Goal: Information Seeking & Learning: Learn about a topic

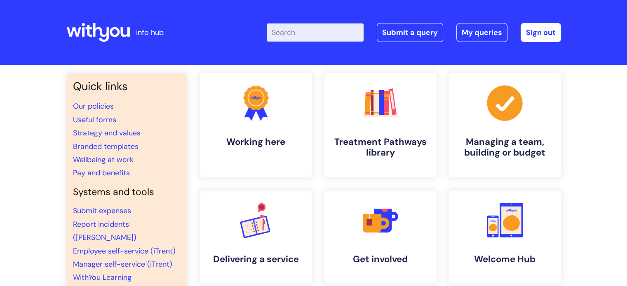
click at [330, 29] on input "Enter your search term here..." at bounding box center [315, 32] width 97 height 18
type input "i"
type input "central"
click button "Search" at bounding box center [0, 0] width 0 height 0
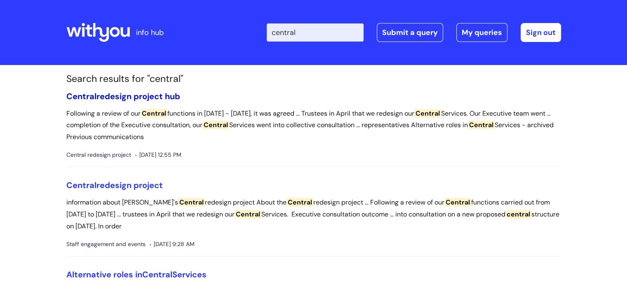
click at [168, 91] on link "Central redesign project hub" at bounding box center [123, 96] width 114 height 11
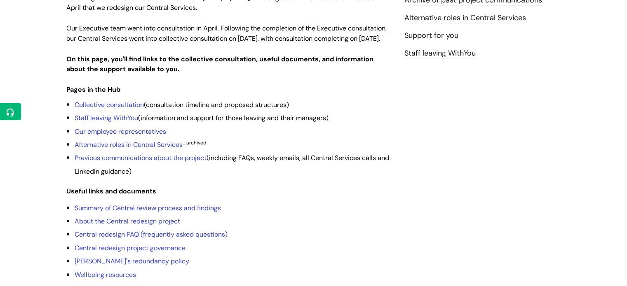
scroll to position [194, 0]
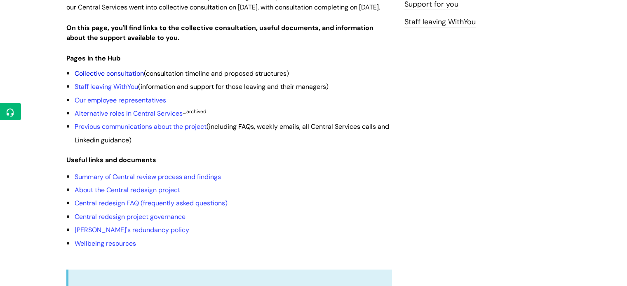
click at [107, 78] on link "Collective consultation" at bounding box center [109, 73] width 69 height 9
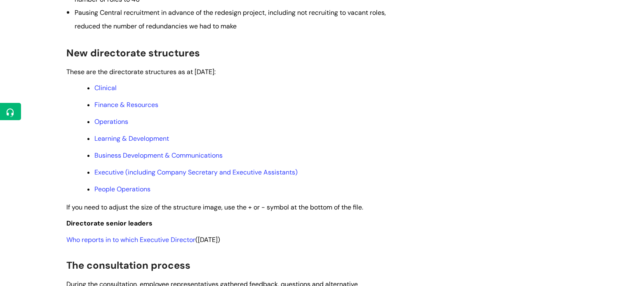
scroll to position [407, 0]
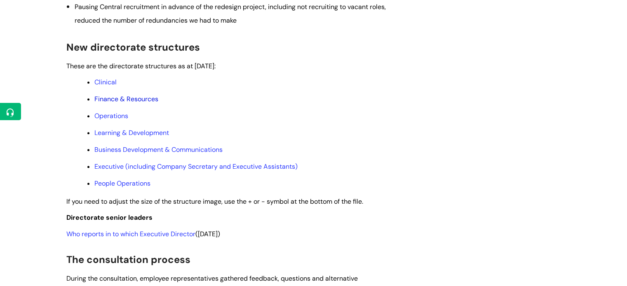
click at [117, 103] on link "Finance & Resources" at bounding box center [126, 99] width 64 height 9
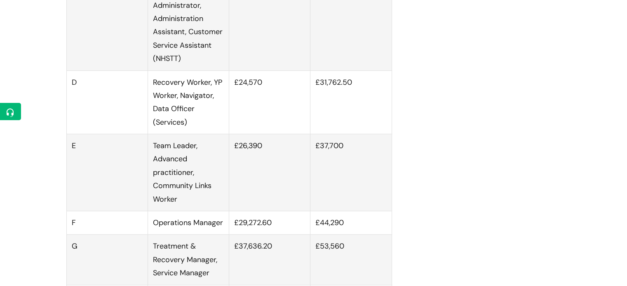
scroll to position [630, 0]
